Goal: Ask a question

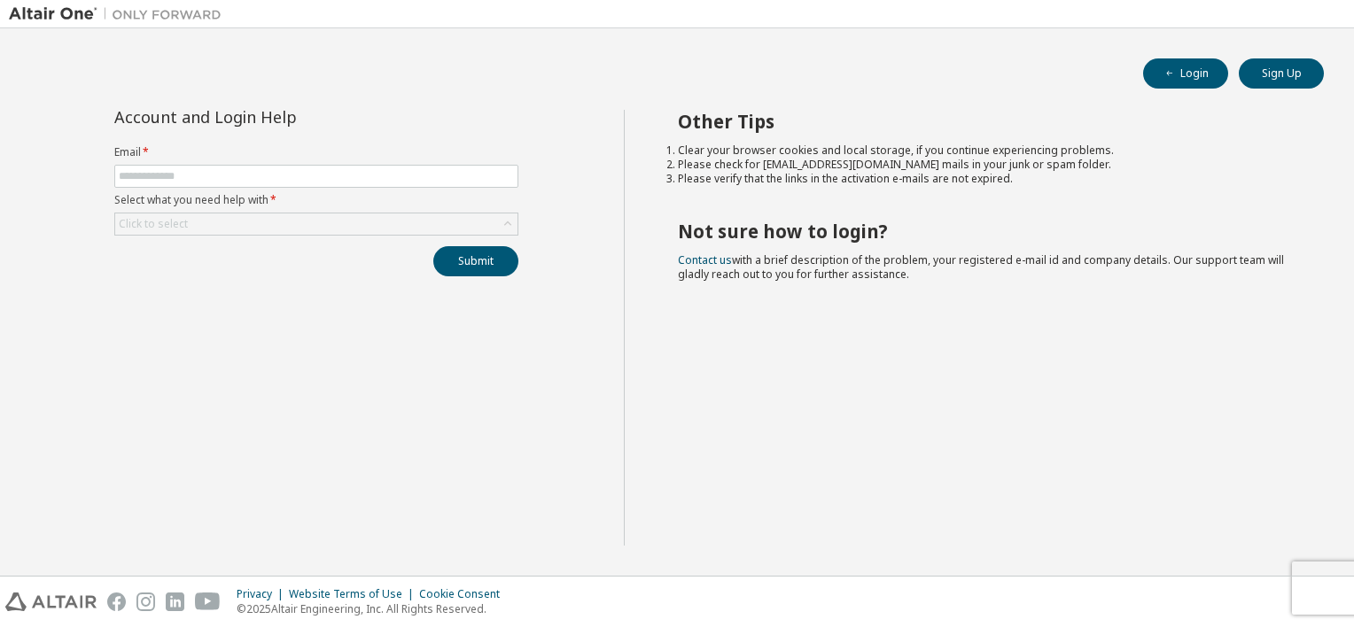
click at [185, 196] on label "Select what you need help with *" at bounding box center [316, 200] width 404 height 14
click at [177, 180] on input "text" at bounding box center [316, 176] width 395 height 14
type input "**********"
click at [174, 220] on div "Click to select" at bounding box center [153, 224] width 69 height 14
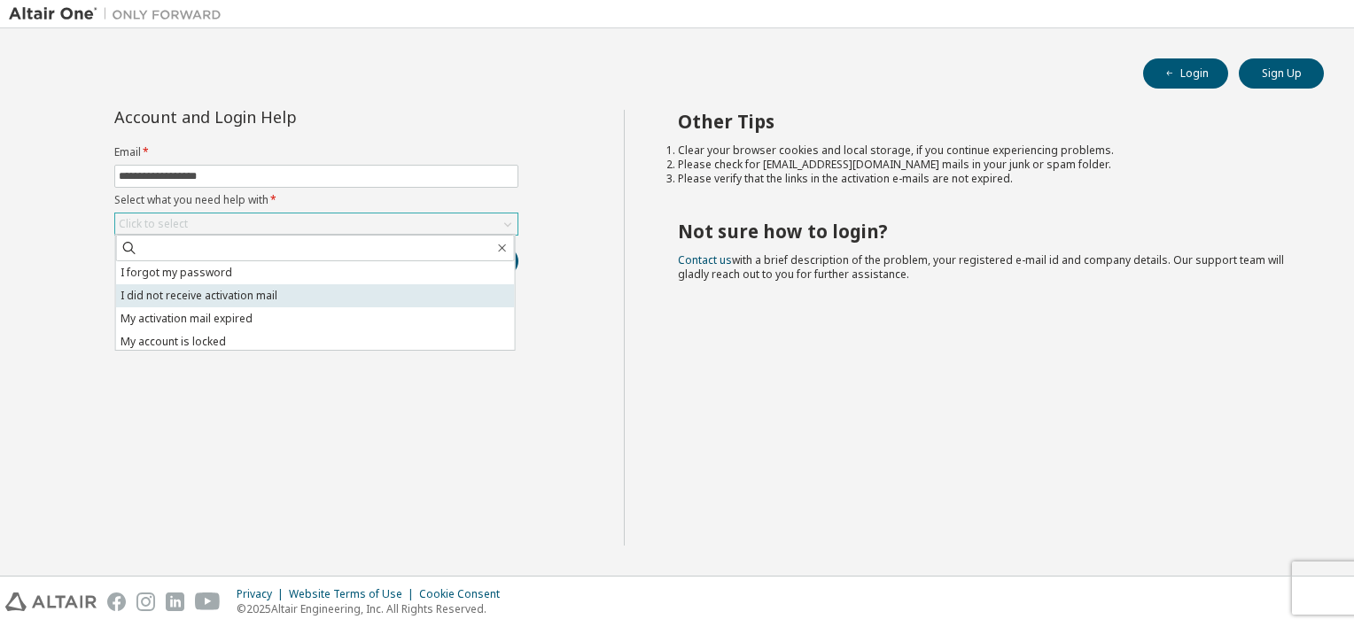
click at [149, 293] on li "I did not receive activation mail" at bounding box center [315, 295] width 399 height 23
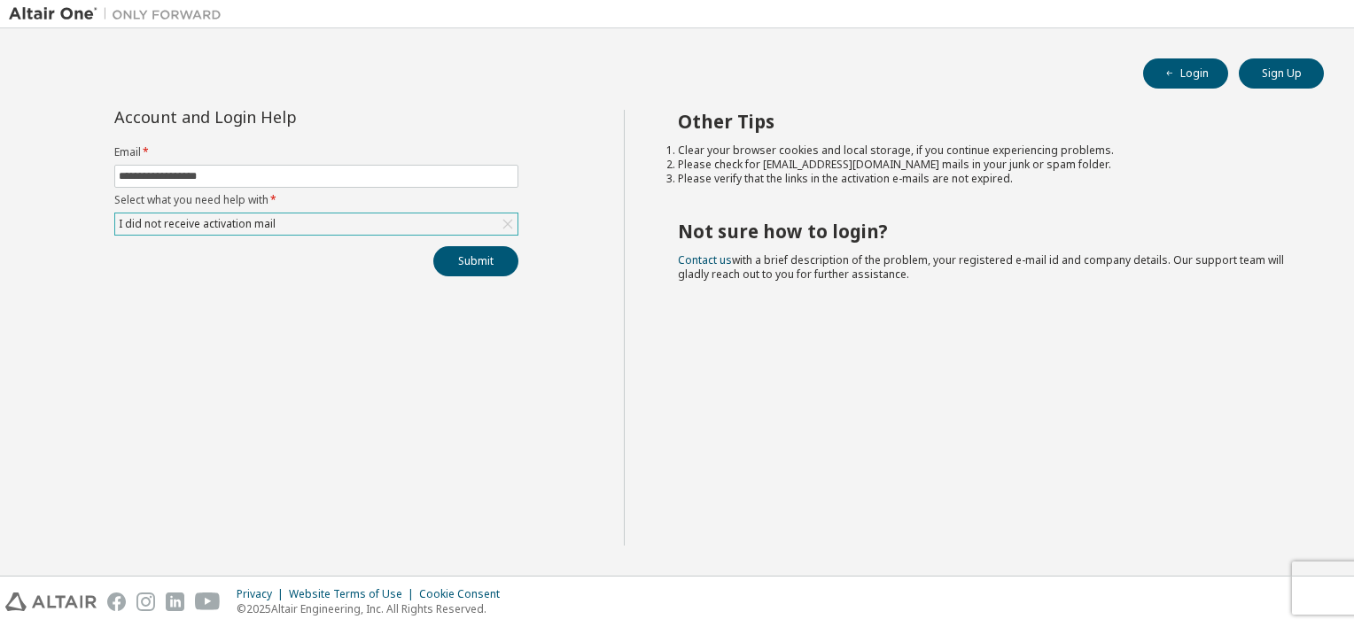
click at [177, 226] on div "I did not receive activation mail" at bounding box center [197, 223] width 162 height 19
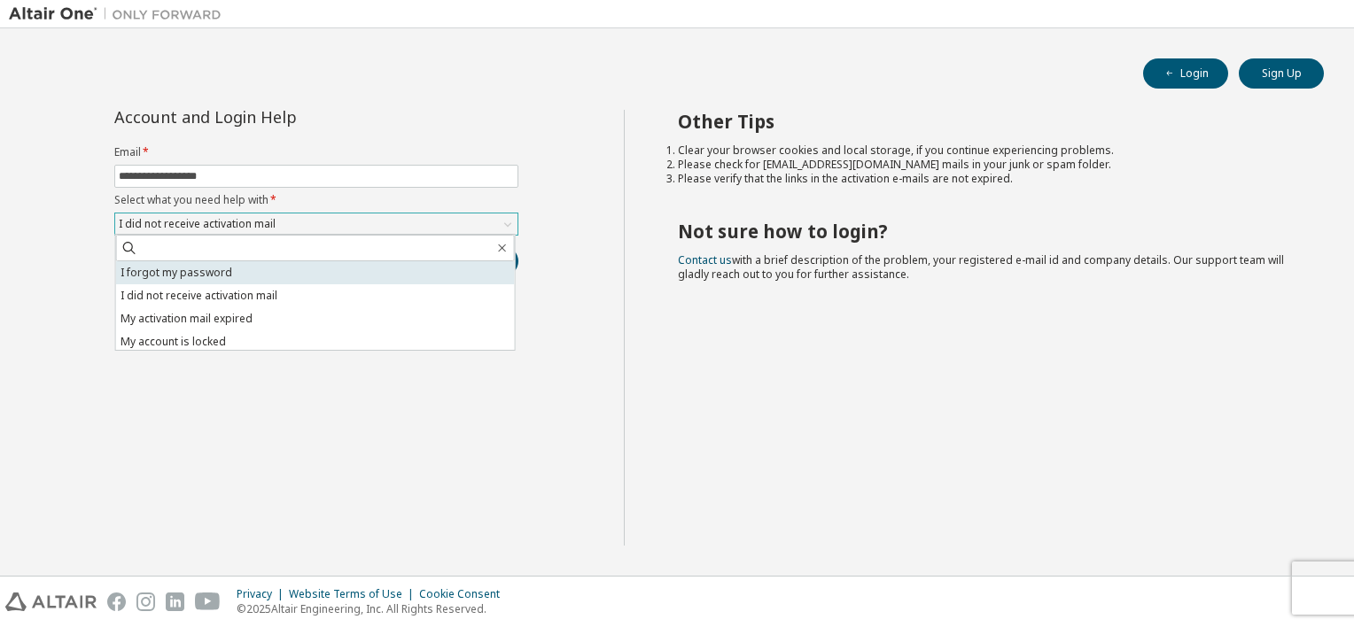
click at [167, 271] on li "I forgot my password" at bounding box center [315, 272] width 399 height 23
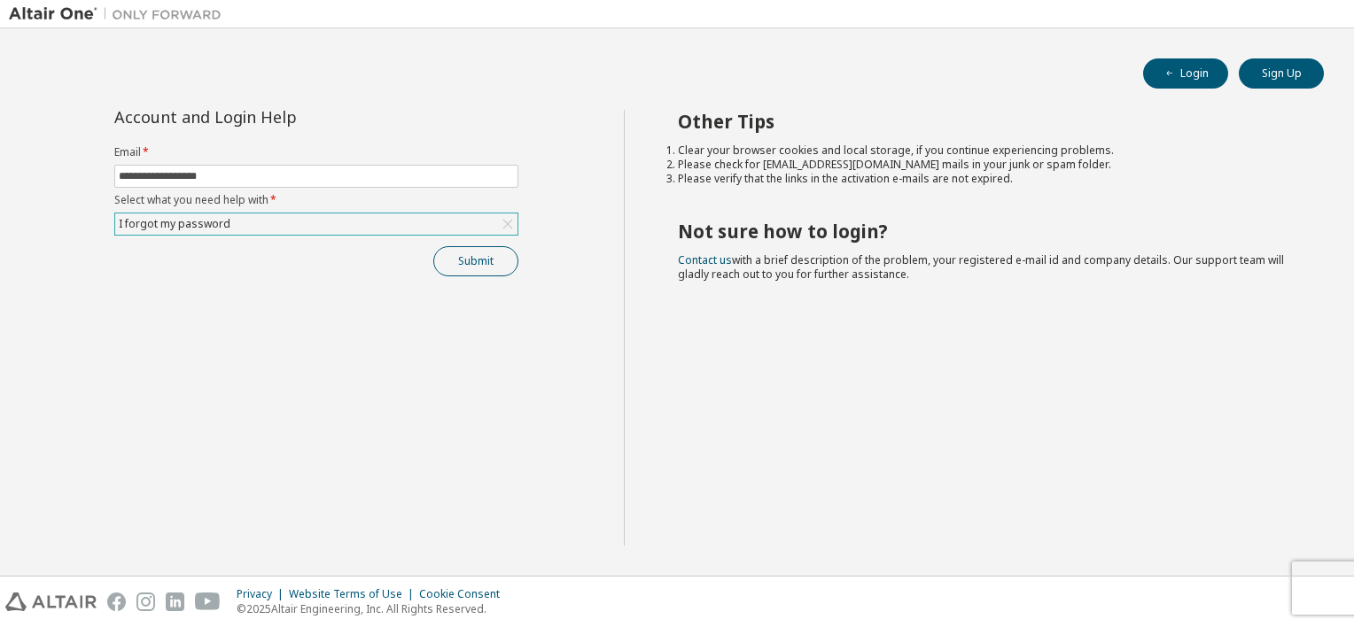
click at [463, 268] on button "Submit" at bounding box center [475, 261] width 85 height 30
